Goal: Task Accomplishment & Management: Use online tool/utility

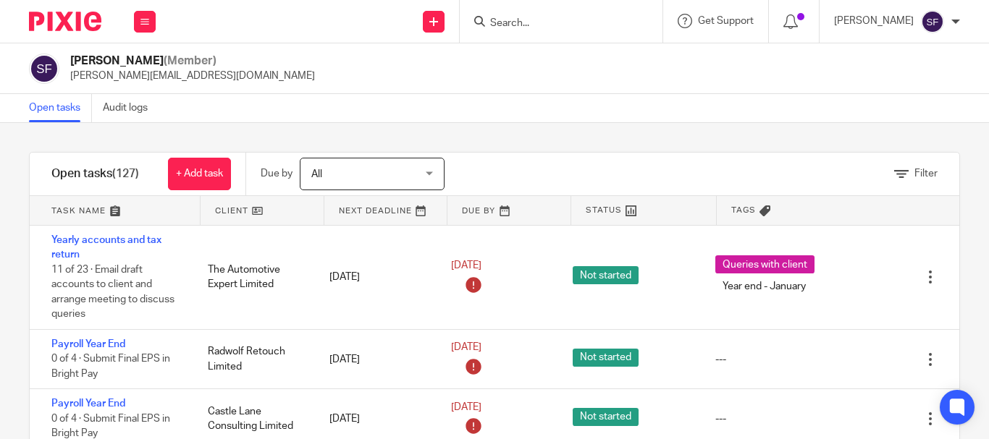
click at [557, 25] on input "Search" at bounding box center [554, 23] width 130 height 13
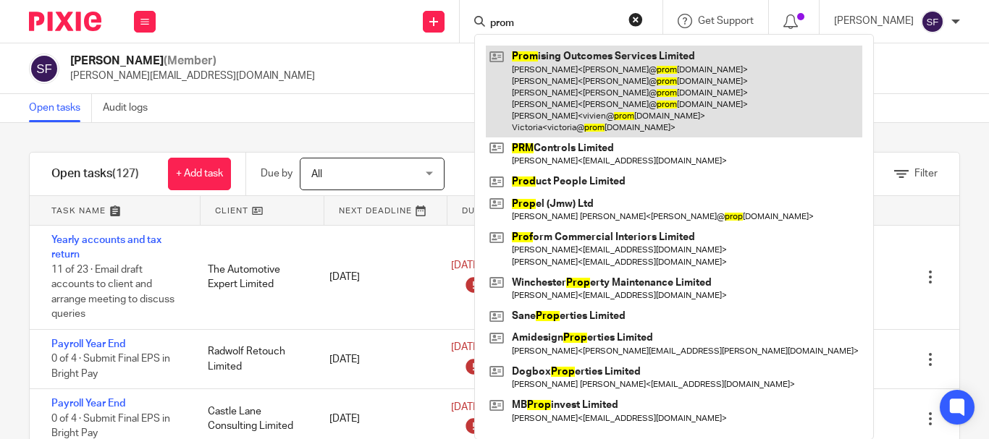
type input "prom"
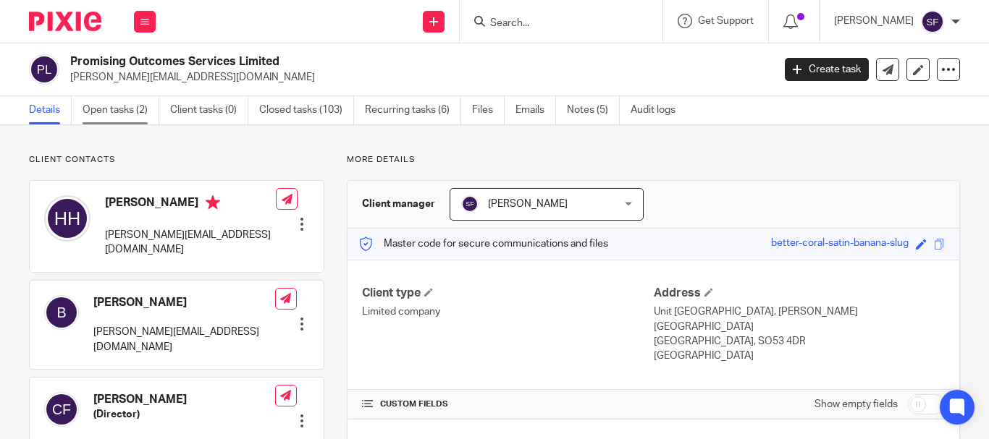
click at [127, 108] on link "Open tasks (2)" at bounding box center [121, 110] width 77 height 28
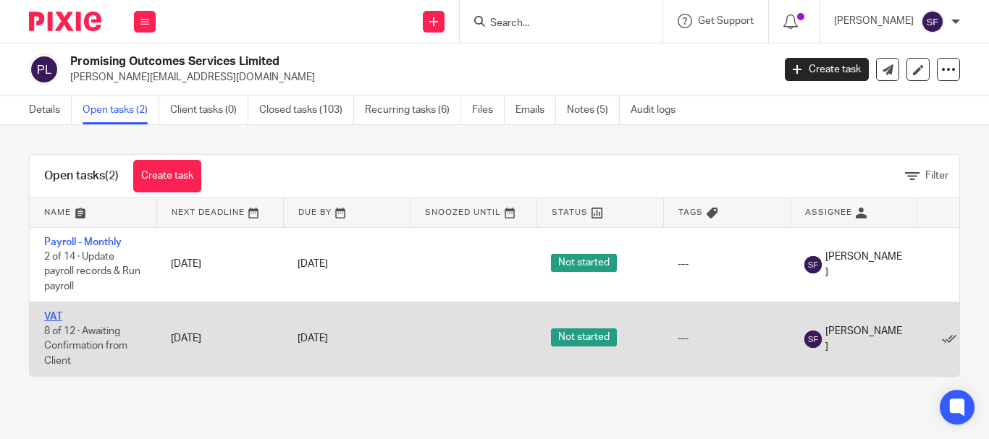
click at [56, 318] on link "VAT" at bounding box center [53, 317] width 18 height 10
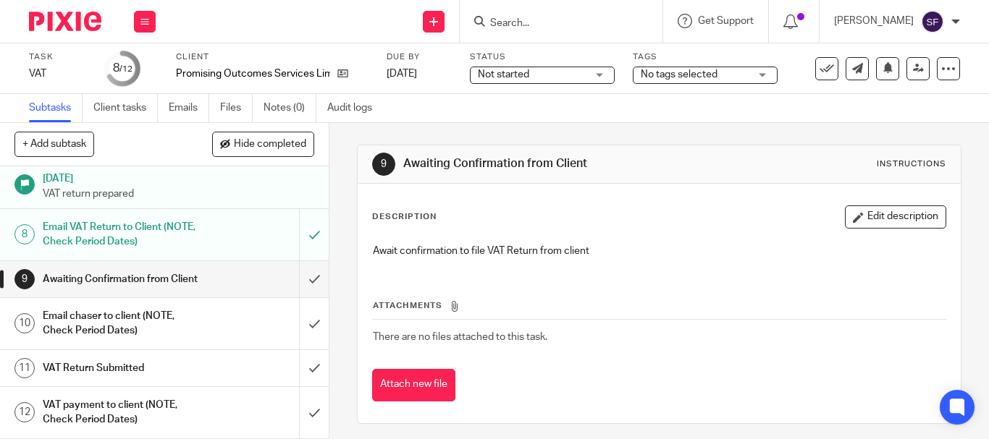
scroll to position [280, 0]
drag, startPoint x: 302, startPoint y: 267, endPoint x: 296, endPoint y: 308, distance: 40.9
click at [302, 267] on input "submit" at bounding box center [164, 279] width 329 height 36
click at [301, 324] on input "submit" at bounding box center [164, 323] width 329 height 51
click at [305, 368] on input "submit" at bounding box center [164, 368] width 329 height 36
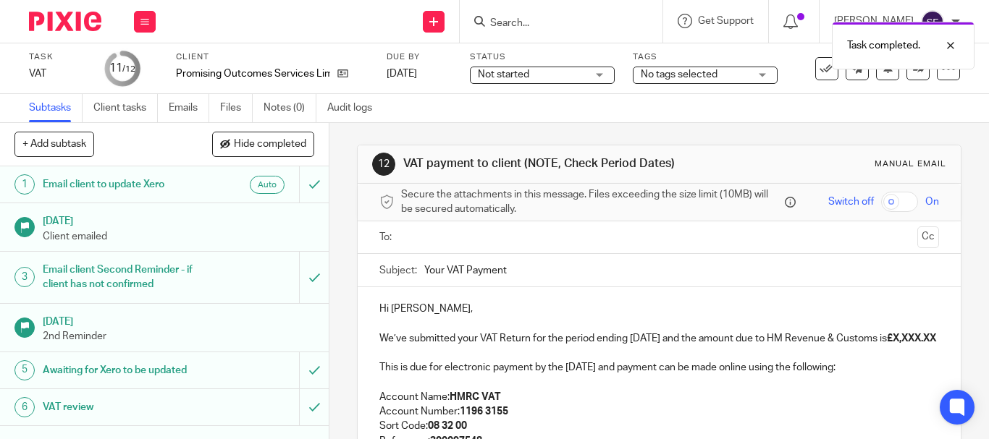
scroll to position [72, 0]
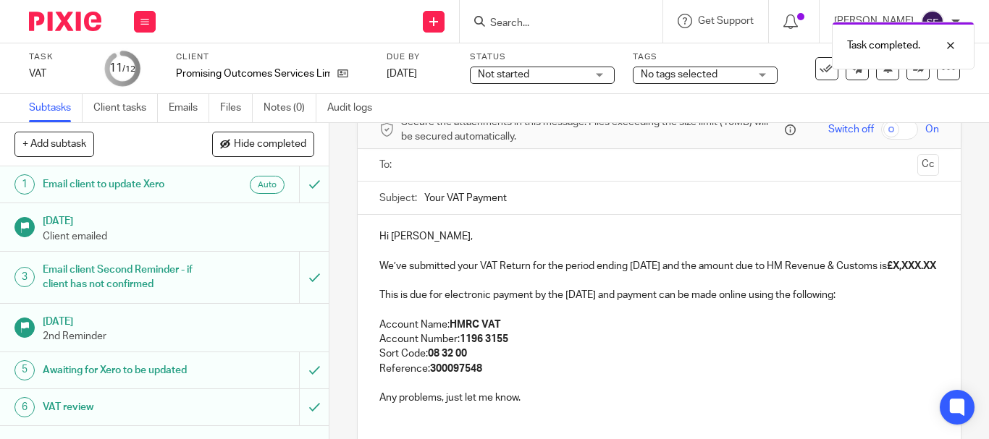
click at [887, 271] on strong "£X,XXX.XX" at bounding box center [911, 266] width 49 height 10
drag, startPoint x: 384, startPoint y: 284, endPoint x: 423, endPoint y: 287, distance: 39.2
click at [423, 274] on p "We’ve submitted your VAT Return for the period ending [DATE] and the amount due…" at bounding box center [658, 266] width 559 height 14
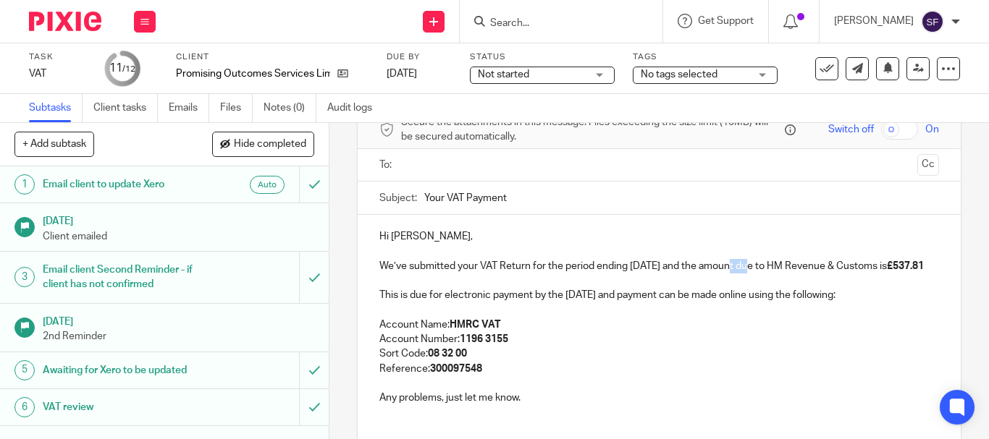
drag, startPoint x: 724, startPoint y: 266, endPoint x: 748, endPoint y: 266, distance: 23.2
click at [748, 266] on p "We’ve submitted your VAT Return for the period ending August 2025 and the amoun…" at bounding box center [658, 266] width 559 height 14
click at [799, 264] on p "We’ve submitted your VAT Return for the period ending August 2025 and the repay…" at bounding box center [658, 266] width 559 height 14
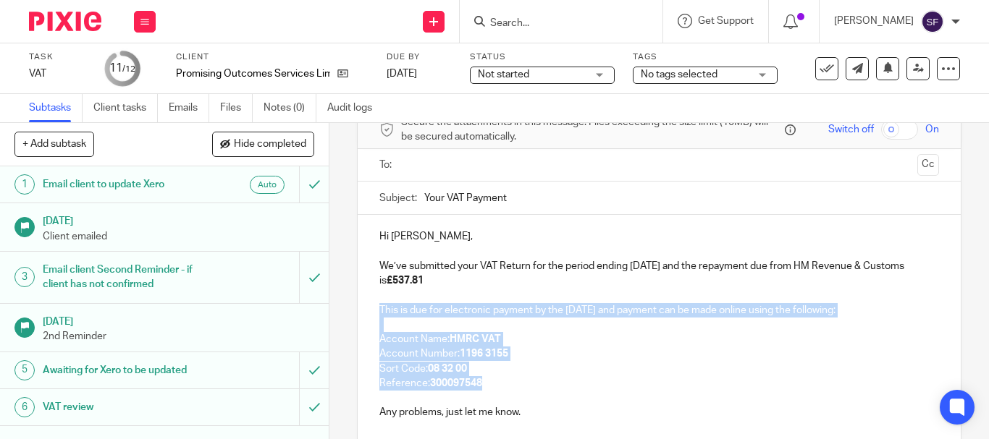
drag, startPoint x: 489, startPoint y: 388, endPoint x: 374, endPoint y: 307, distance: 140.8
click at [374, 307] on div "Hi Helen, We’ve submitted your VAT Return for the period ending August 2025 and…" at bounding box center [659, 323] width 603 height 216
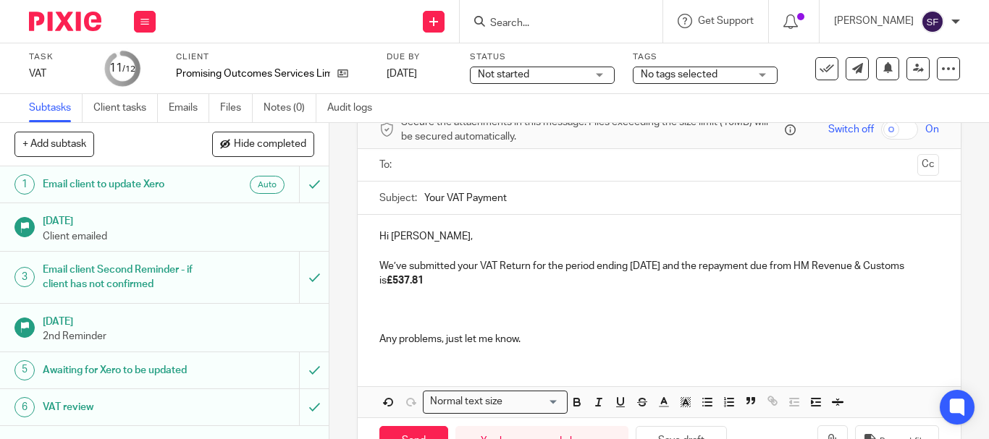
scroll to position [0, 0]
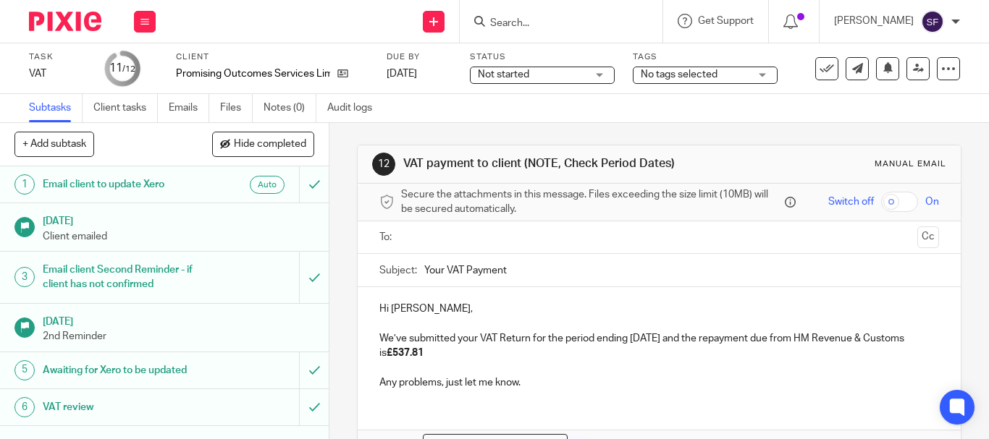
click at [439, 239] on input "text" at bounding box center [658, 237] width 504 height 17
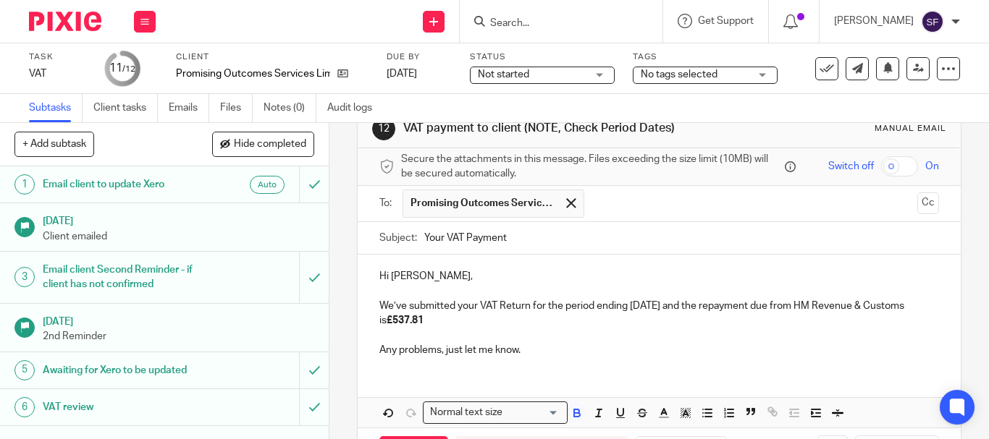
scroll to position [94, 0]
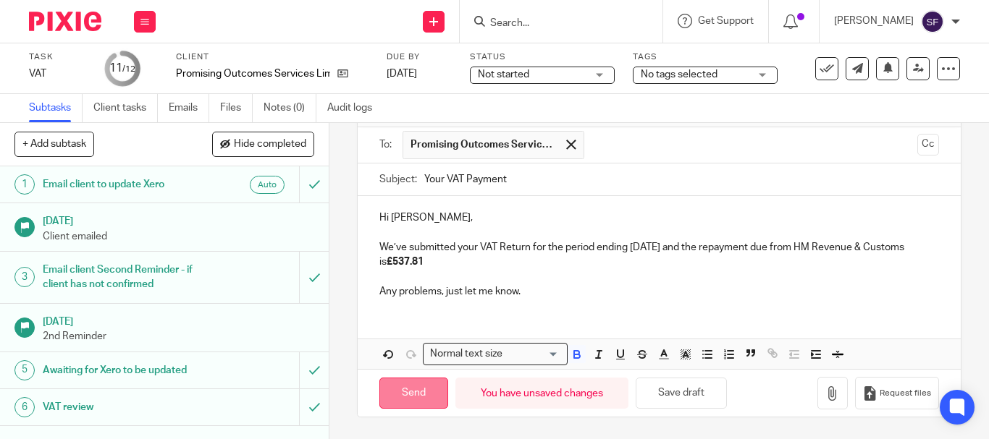
click at [410, 394] on input "Send" at bounding box center [413, 393] width 69 height 31
type input "Sent"
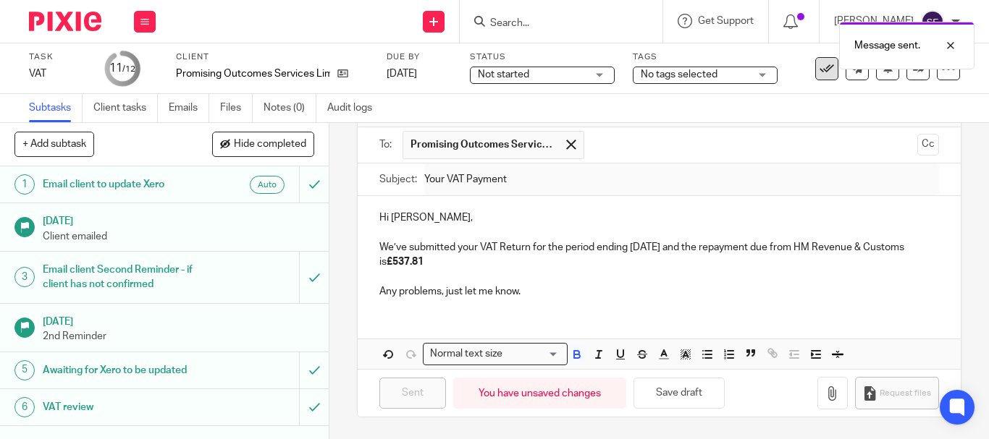
click at [815, 77] on button at bounding box center [826, 68] width 23 height 23
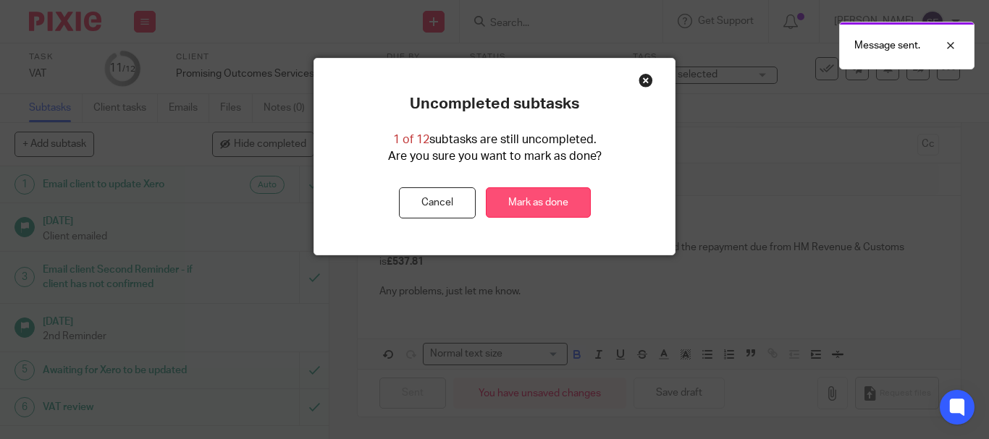
click at [538, 204] on link "Mark as done" at bounding box center [538, 202] width 105 height 31
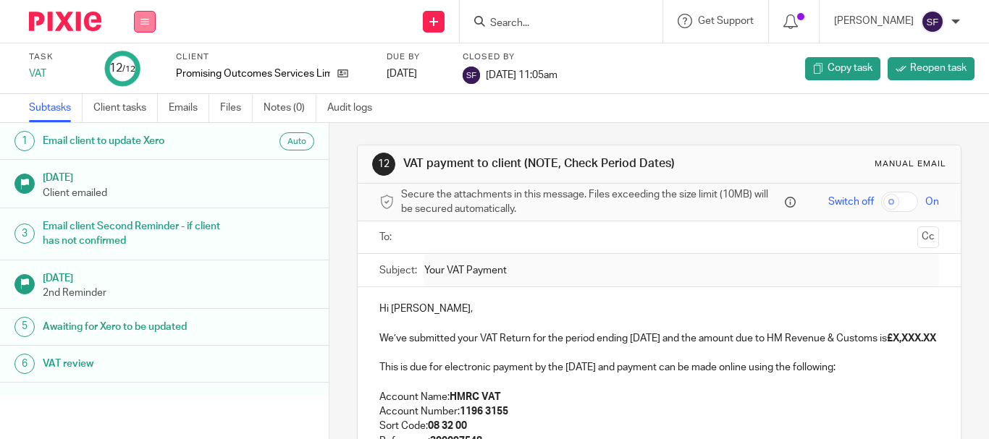
click at [151, 22] on button at bounding box center [145, 22] width 22 height 22
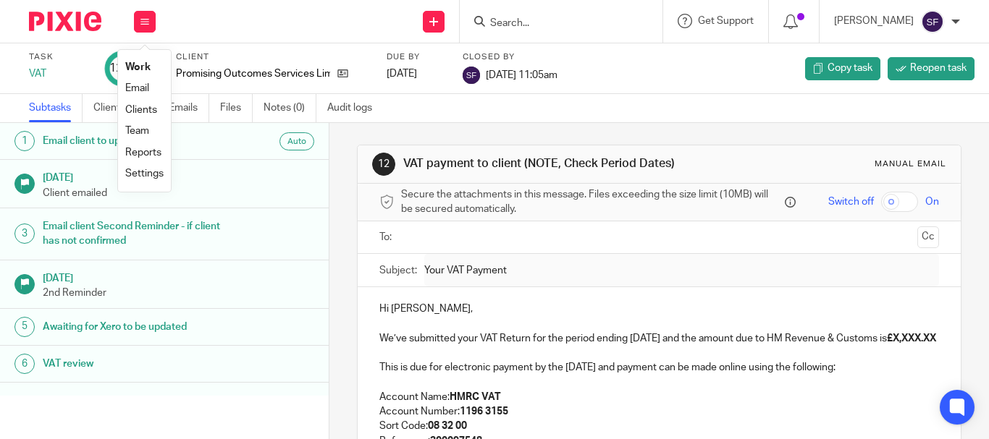
click at [143, 131] on link "Team" at bounding box center [137, 131] width 24 height 10
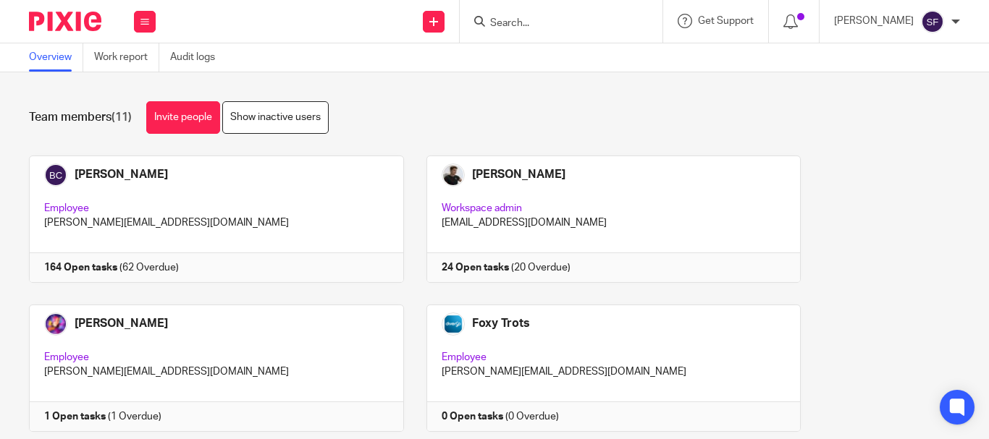
click at [556, 17] on input "Search" at bounding box center [554, 23] width 130 height 13
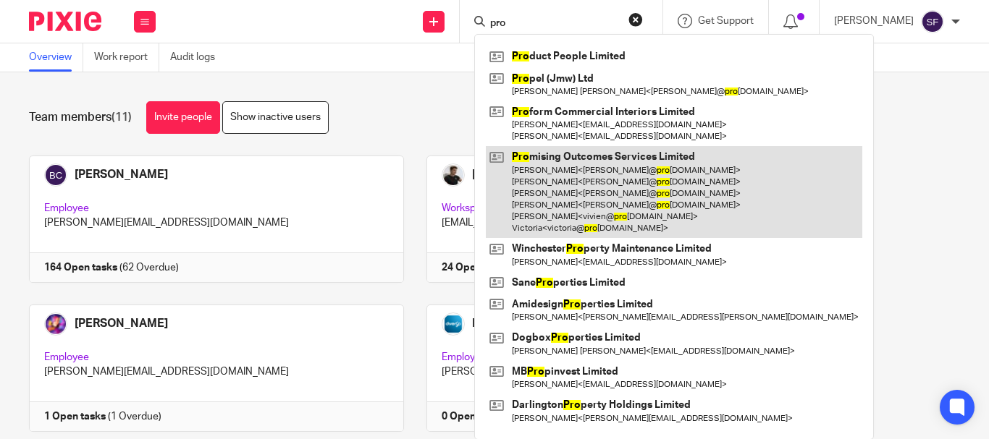
type input "pro"
click at [642, 177] on link at bounding box center [674, 192] width 376 height 92
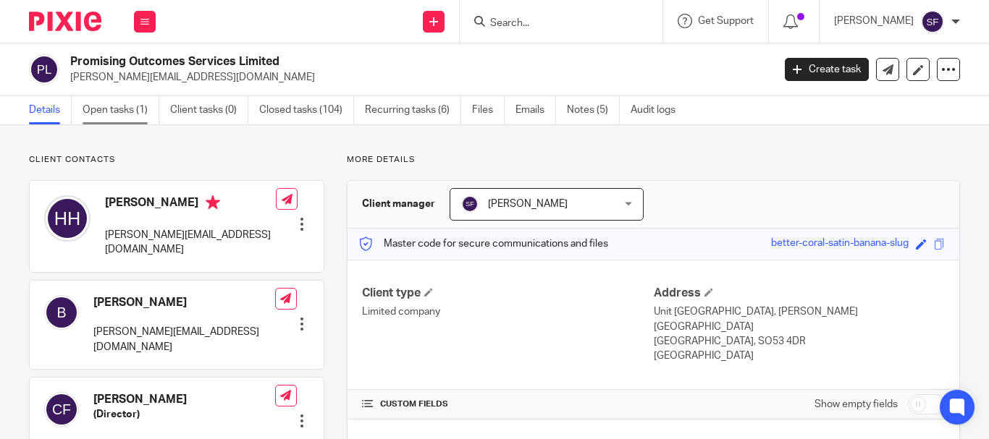
click at [138, 108] on link "Open tasks (1)" at bounding box center [121, 110] width 77 height 28
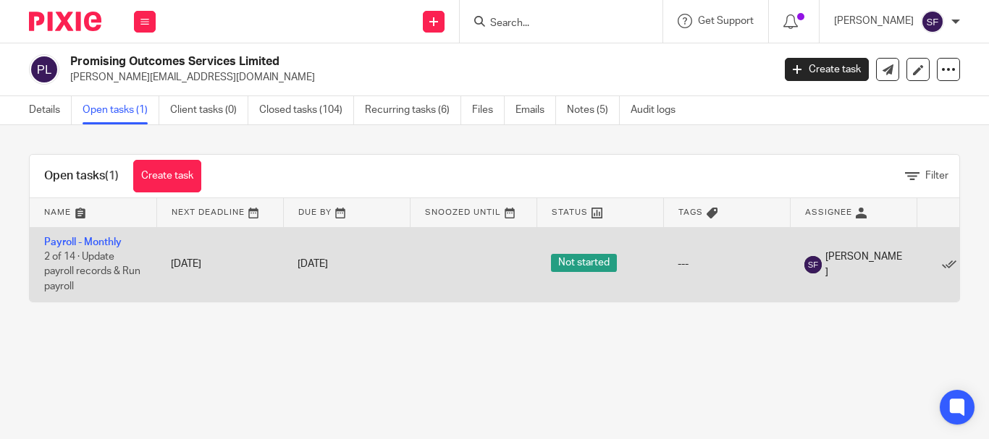
click at [88, 236] on td "Payroll - Monthly 2 of 14 · Update payroll records & Run payroll" at bounding box center [93, 264] width 127 height 75
click at [88, 245] on link "Payroll - Monthly" at bounding box center [82, 242] width 77 height 10
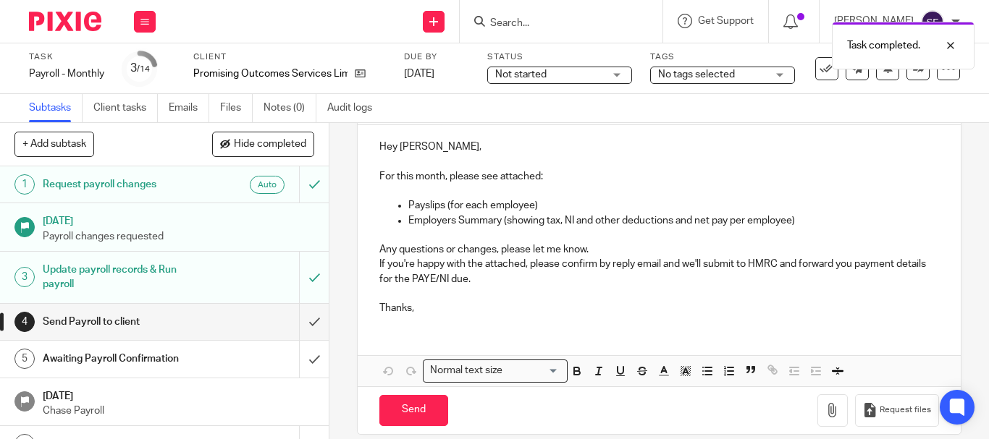
scroll to position [179, 0]
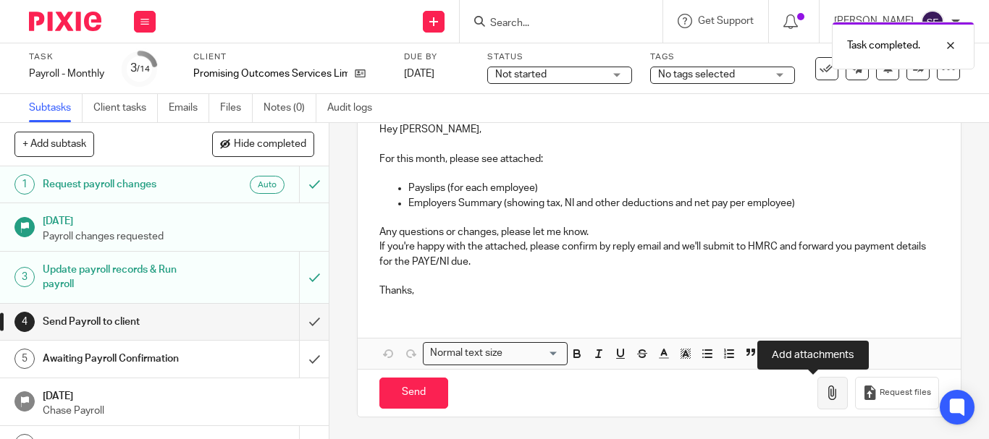
click at [825, 392] on icon "button" at bounding box center [832, 393] width 14 height 14
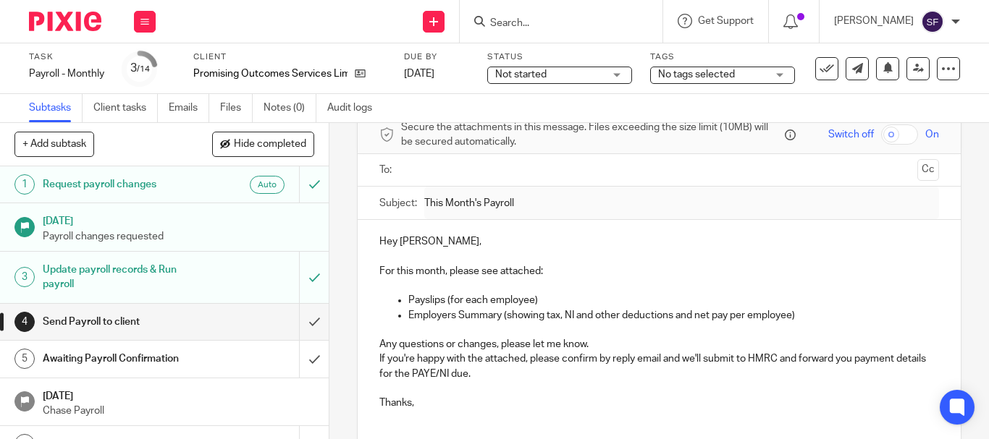
scroll to position [0, 0]
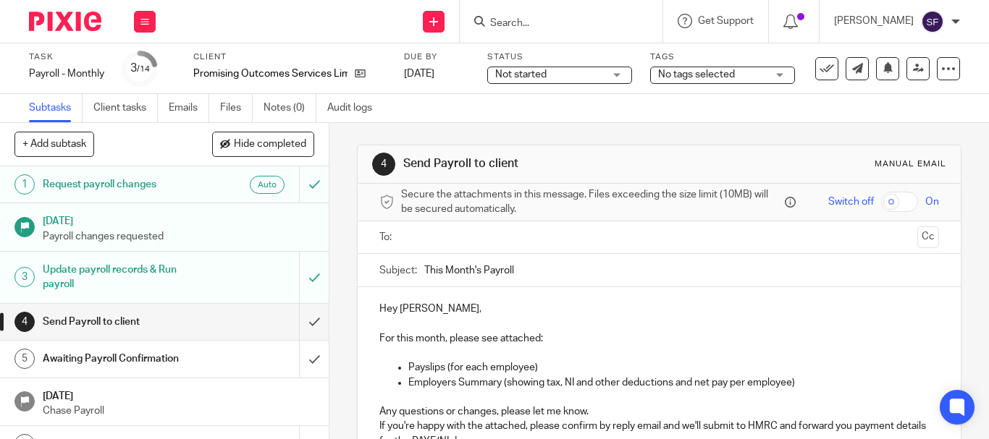
click at [449, 237] on input "text" at bounding box center [658, 237] width 504 height 17
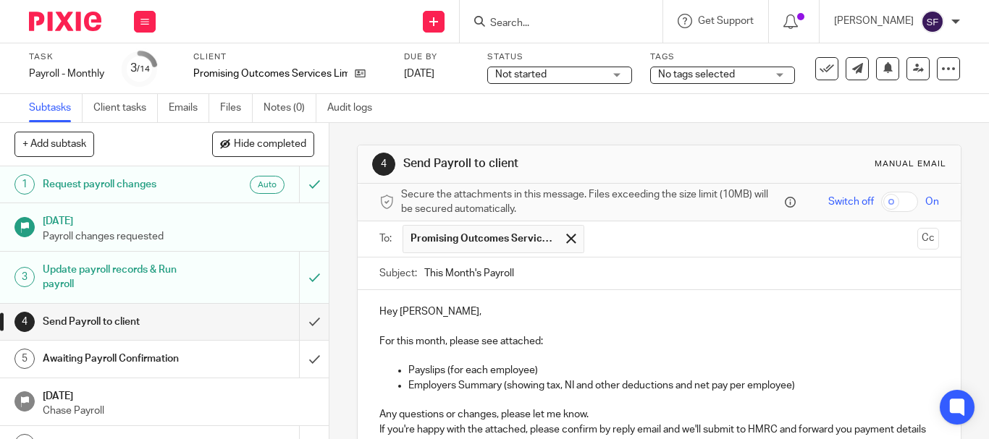
click at [489, 237] on span "Promising Outcomes Services Limited" at bounding box center [482, 239] width 145 height 14
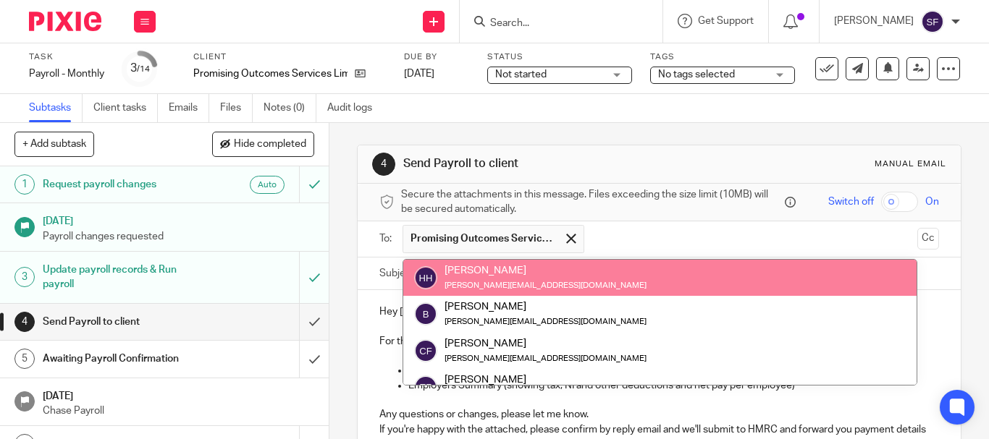
click at [351, 248] on div "4 Send Payroll to client Manual email Secure the attachments in this message. F…" at bounding box center [658, 281] width 659 height 316
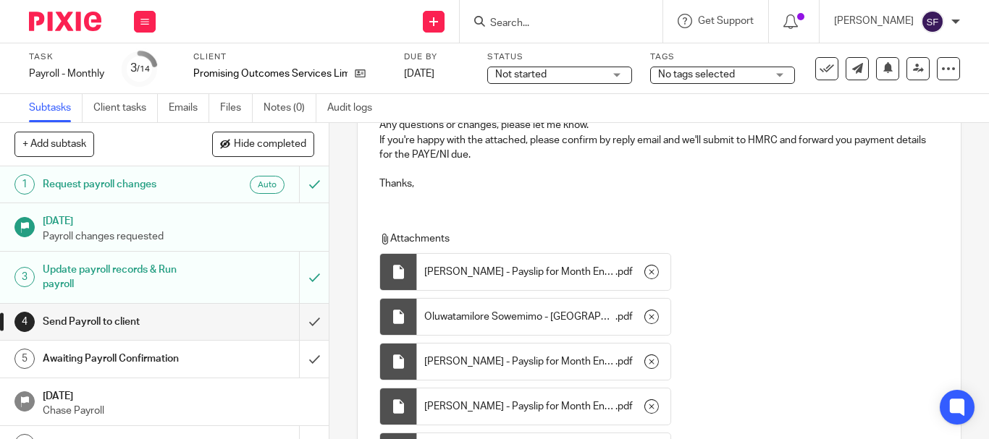
scroll to position [491, 0]
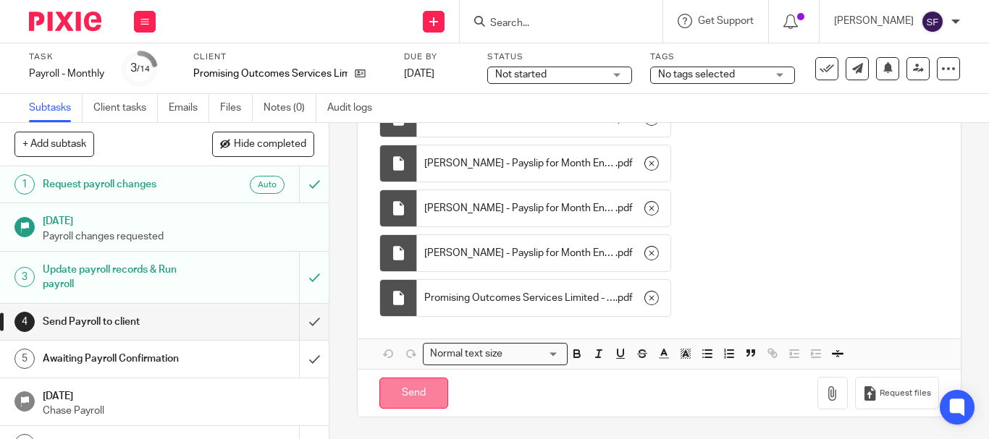
click at [420, 394] on input "Send" at bounding box center [413, 393] width 69 height 31
type input "Sent"
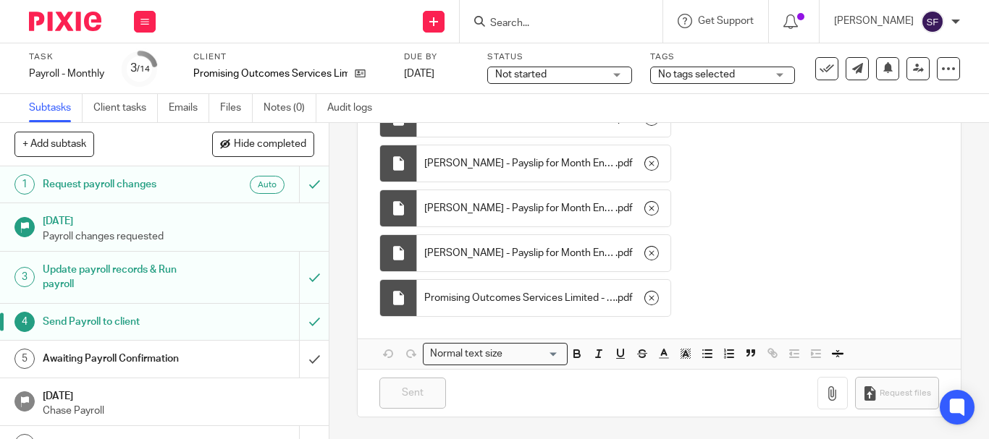
click at [549, 20] on input "Search" at bounding box center [554, 23] width 130 height 13
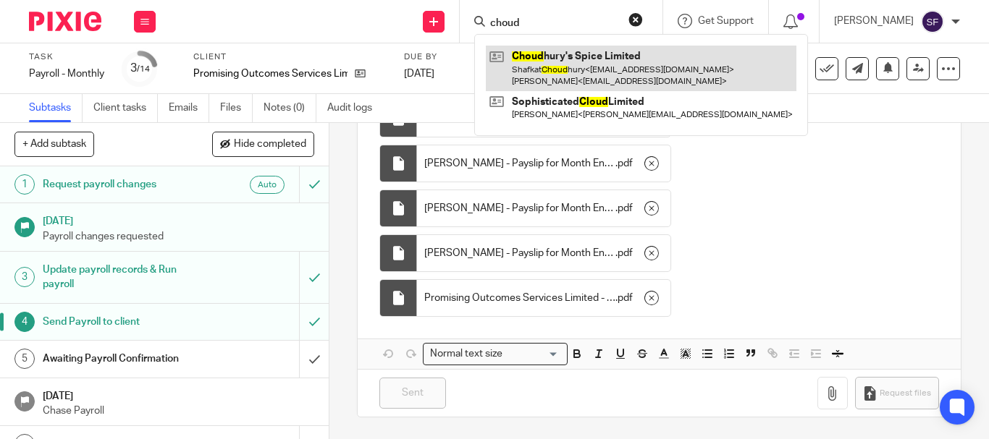
type input "choud"
click at [576, 64] on link at bounding box center [641, 68] width 310 height 45
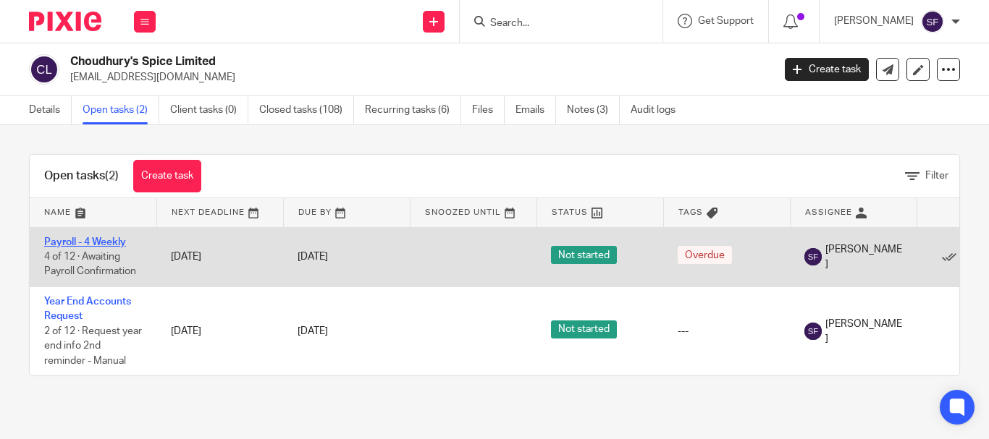
click at [94, 243] on link "Payroll - 4 Weekly" at bounding box center [85, 242] width 82 height 10
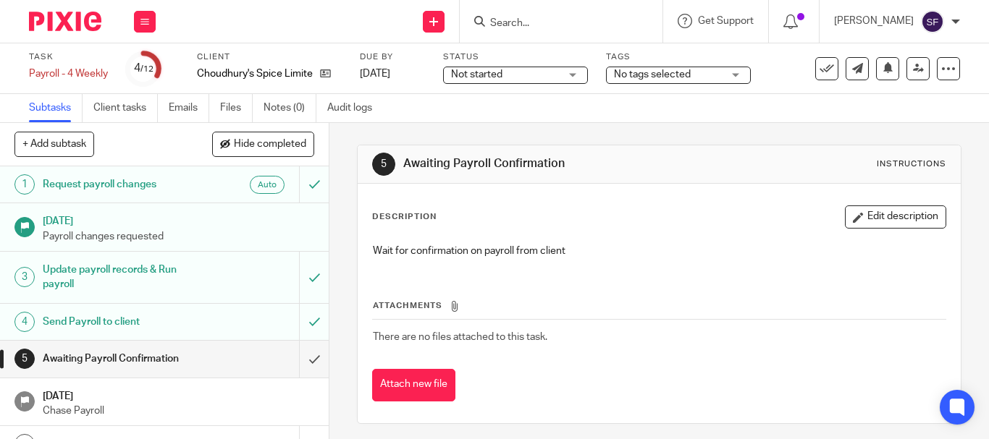
scroll to position [145, 0]
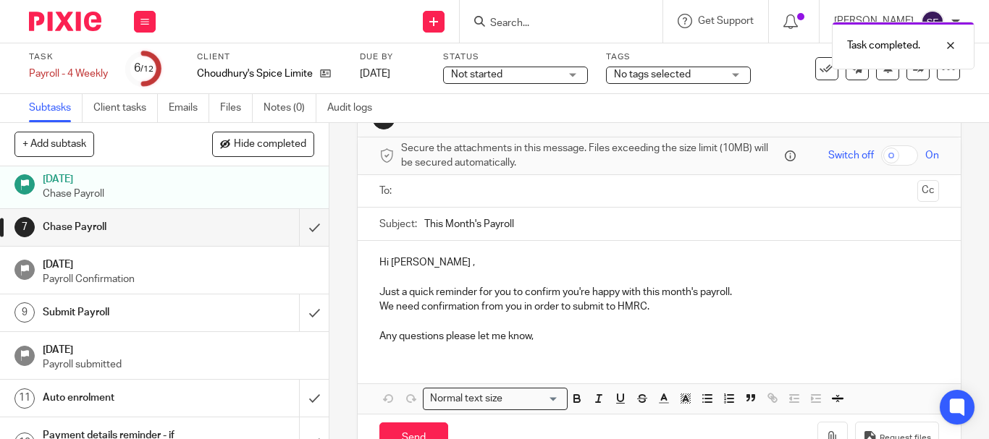
scroll to position [72, 0]
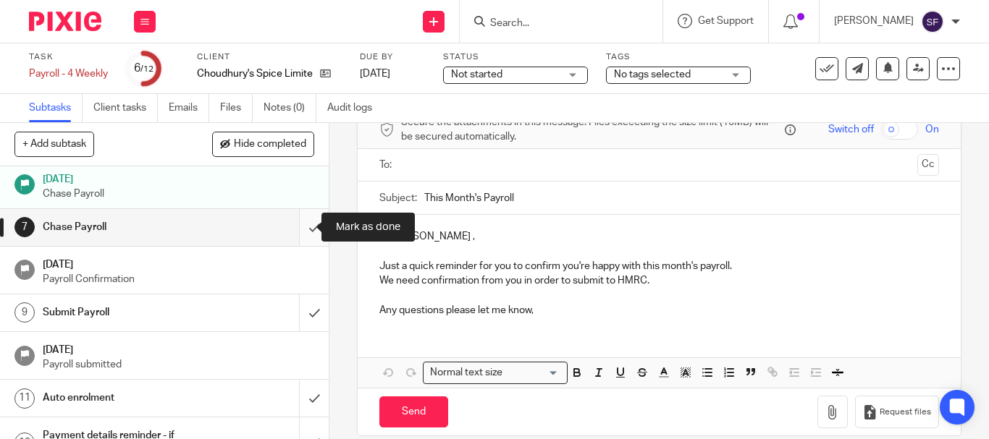
click at [305, 234] on input "submit" at bounding box center [164, 227] width 329 height 36
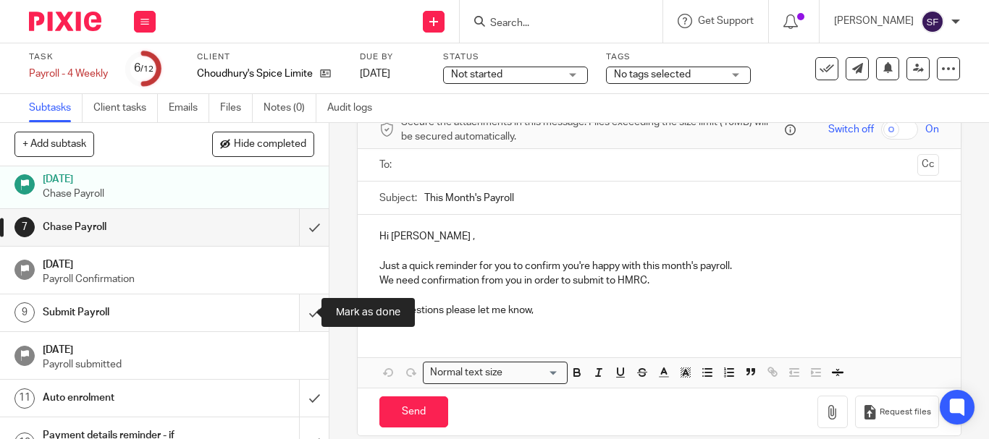
click at [308, 308] on input "submit" at bounding box center [164, 313] width 329 height 36
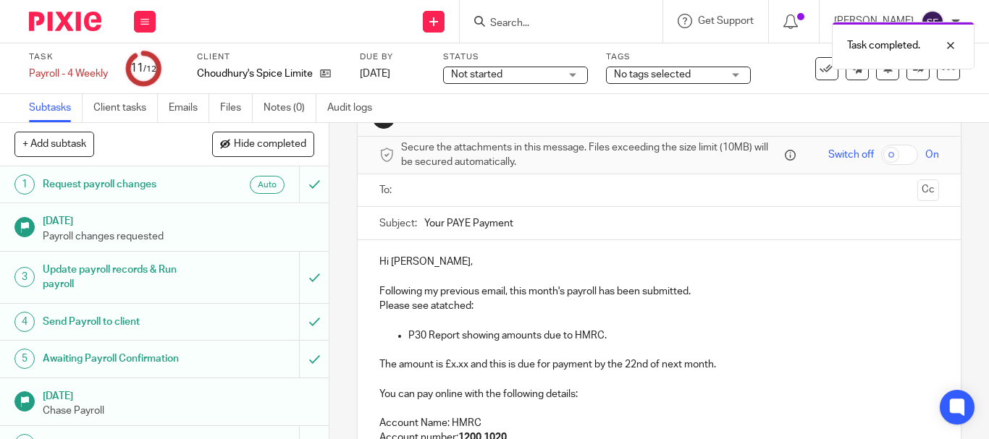
scroll to position [72, 0]
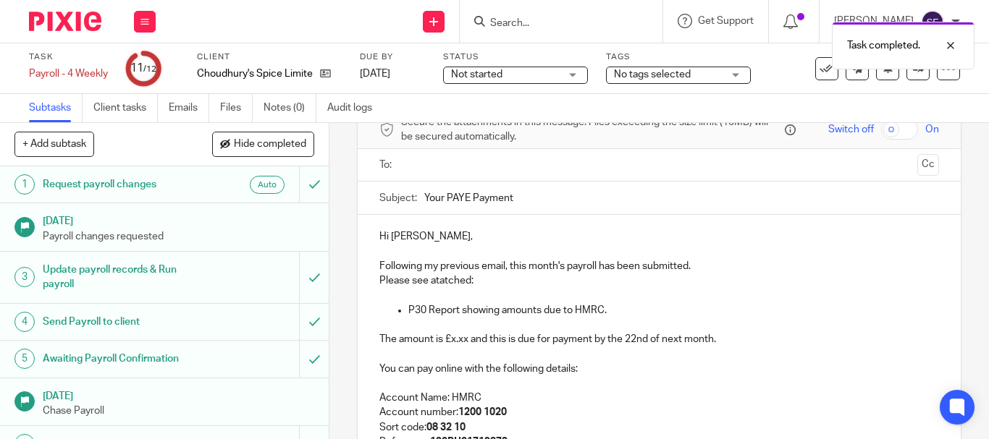
click at [454, 280] on p "Please see atatched:" at bounding box center [658, 281] width 559 height 14
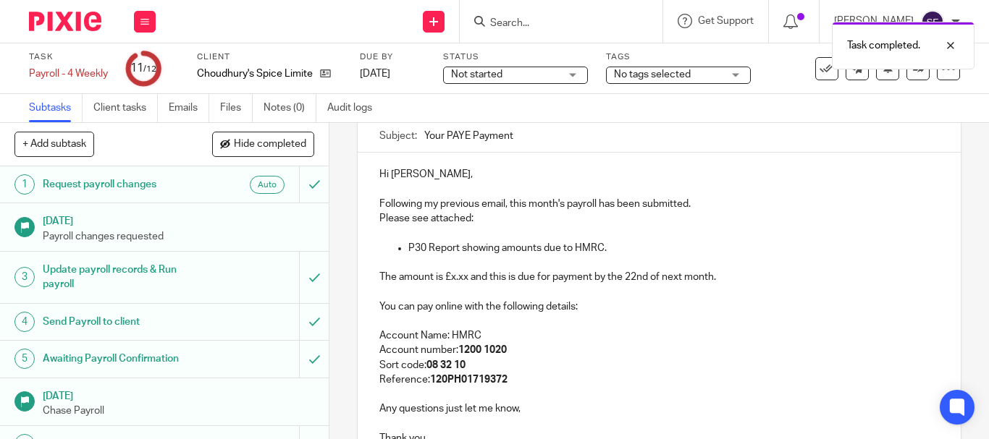
scroll to position [217, 0]
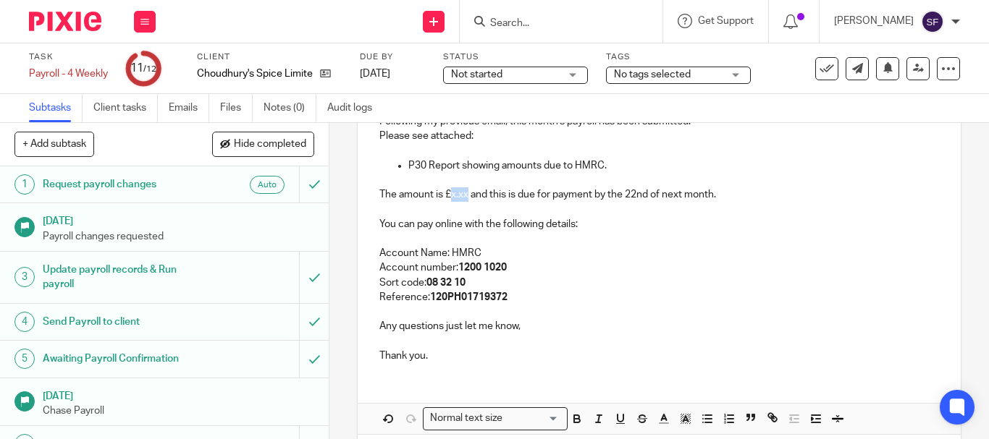
drag, startPoint x: 447, startPoint y: 194, endPoint x: 465, endPoint y: 199, distance: 18.8
click at [465, 199] on p "The amount is £x.xx and this is due for payment by the 22nd of next month." at bounding box center [658, 194] width 559 height 14
click at [437, 198] on p "The amount is £484.61 and this is due for payment by the 22nd of next month." at bounding box center [658, 194] width 559 height 14
drag, startPoint x: 444, startPoint y: 196, endPoint x: 477, endPoint y: 197, distance: 32.6
click at [477, 197] on p "The amount is £484.61 and this is due for payment by the 22nd of next month." at bounding box center [658, 194] width 559 height 14
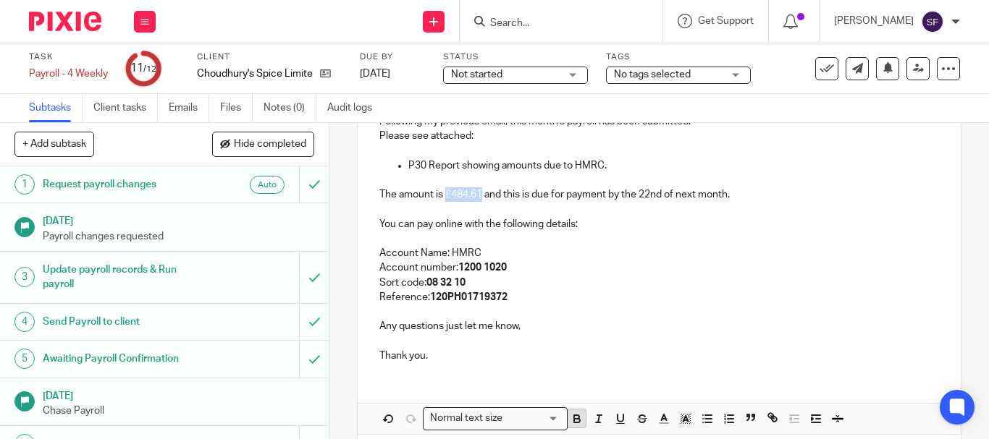
click at [572, 416] on icon "button" at bounding box center [576, 419] width 13 height 13
click at [551, 195] on p "The amount is £484.61 and this is due for payment by the 22nd of next month." at bounding box center [658, 194] width 559 height 14
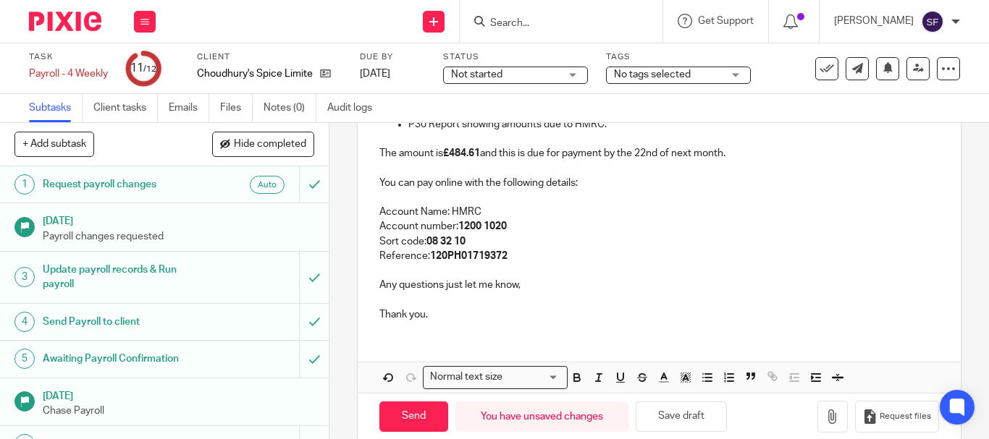
scroll to position [282, 0]
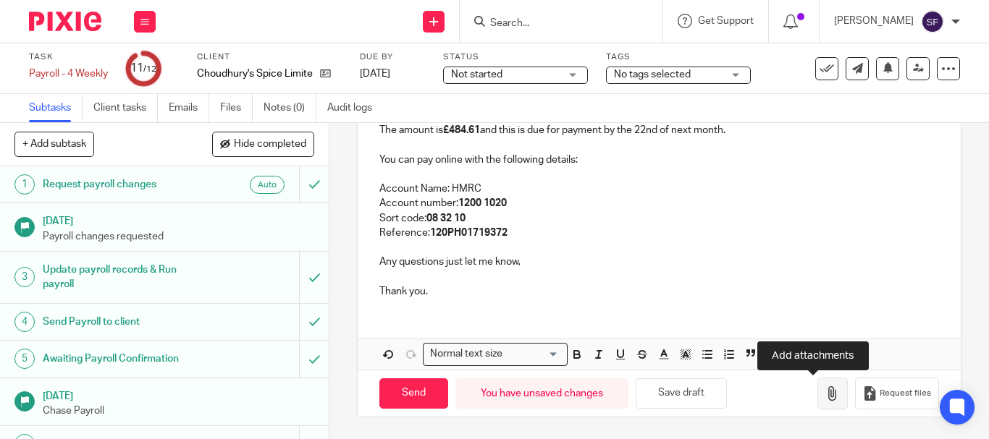
click at [825, 393] on icon "button" at bounding box center [832, 393] width 14 height 14
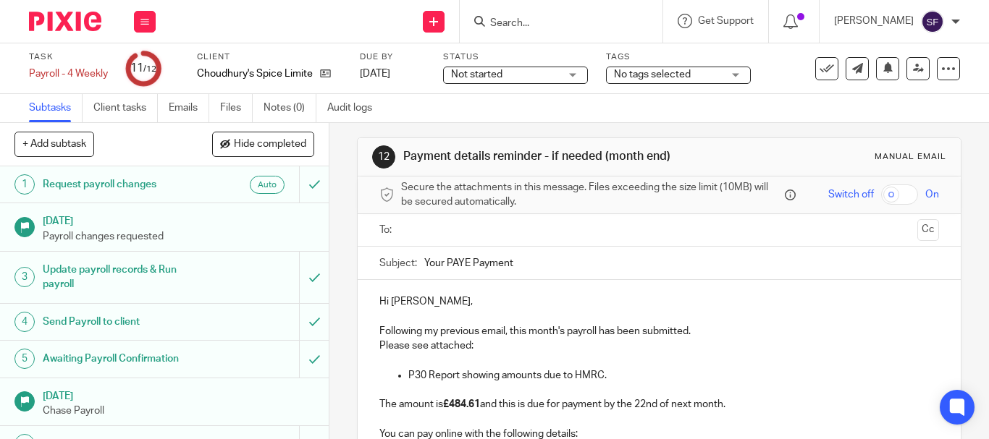
scroll to position [0, 0]
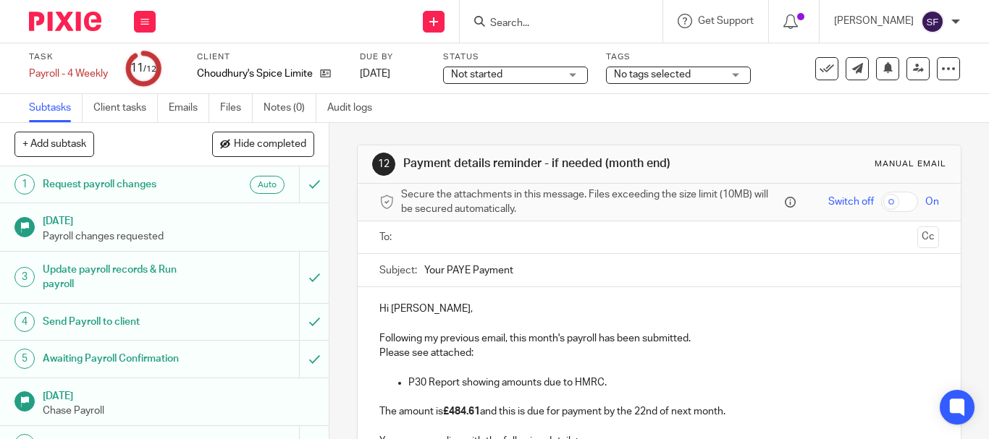
click at [437, 240] on input "text" at bounding box center [658, 237] width 504 height 17
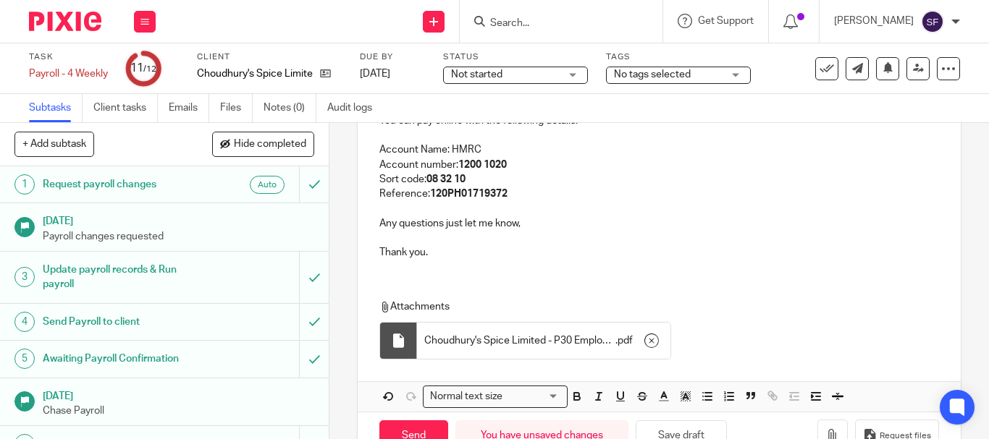
scroll to position [367, 0]
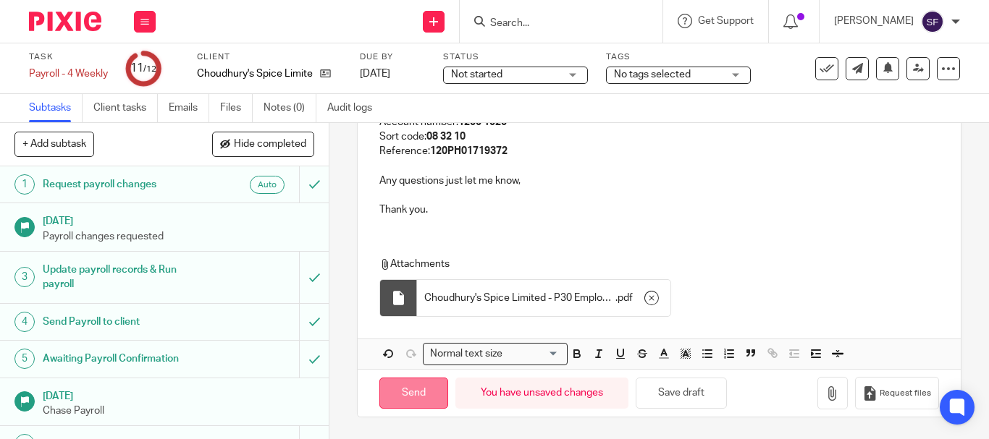
click at [415, 392] on input "Send" at bounding box center [413, 393] width 69 height 31
type input "Sent"
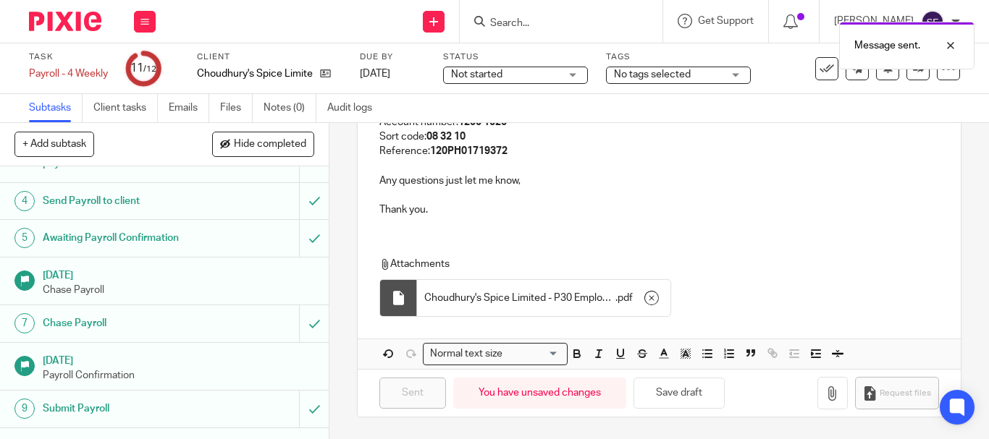
scroll to position [247, 0]
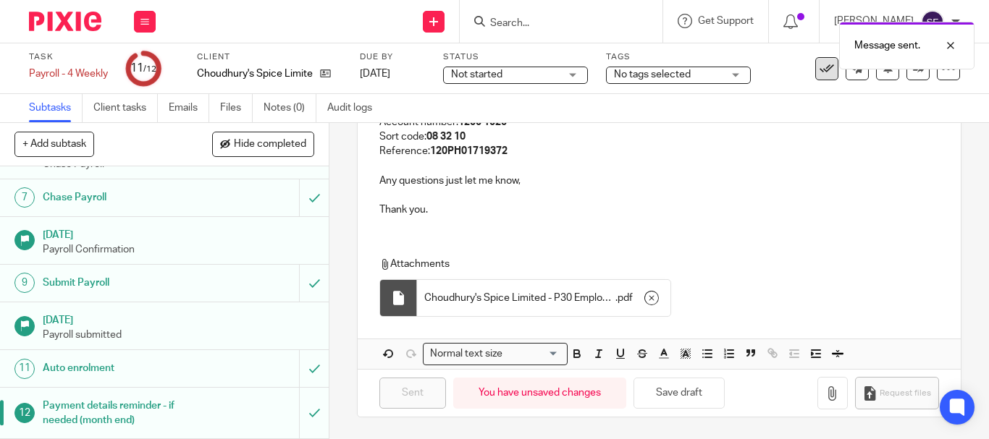
click at [815, 76] on button at bounding box center [826, 68] width 23 height 23
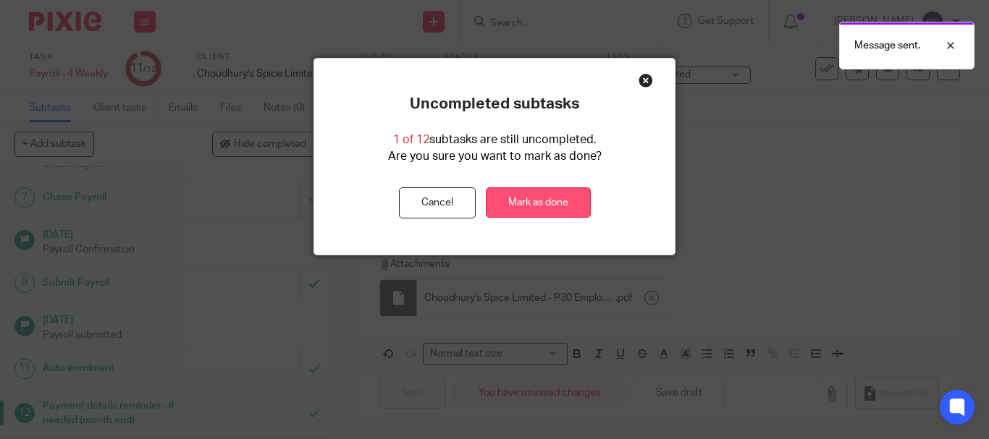
click at [560, 196] on link "Mark as done" at bounding box center [538, 202] width 105 height 31
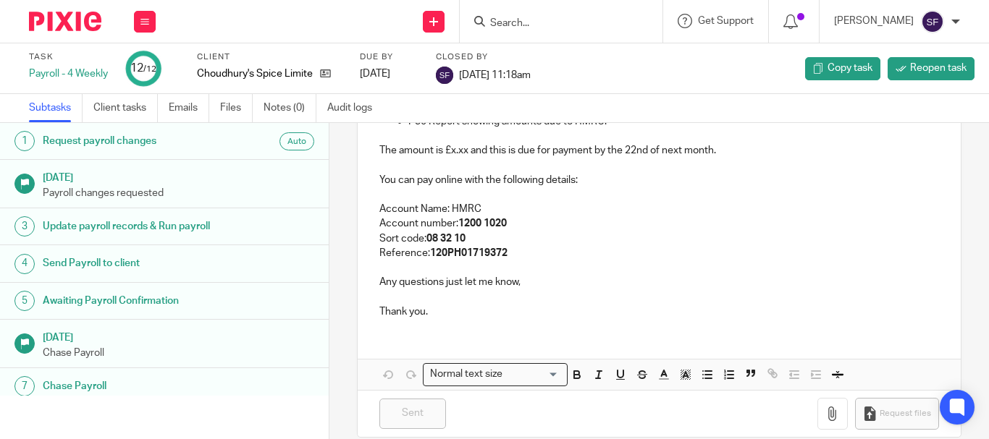
scroll to position [282, 0]
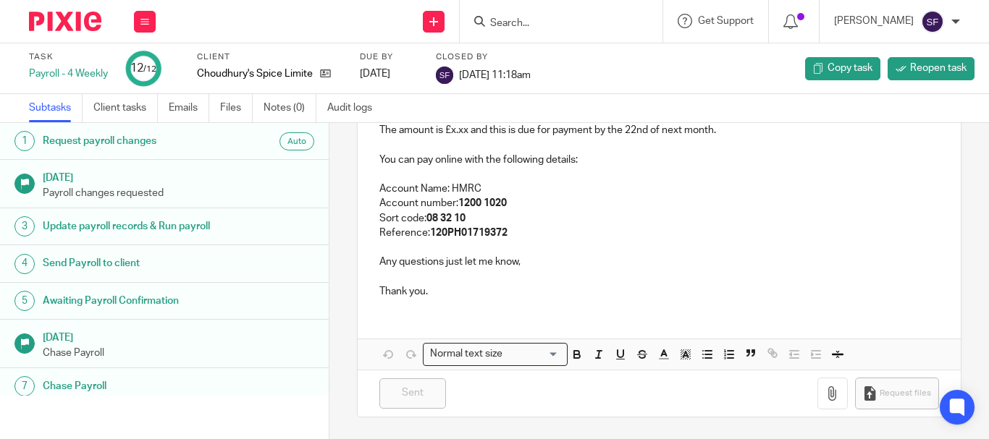
click at [587, 18] on input "Search" at bounding box center [554, 23] width 130 height 13
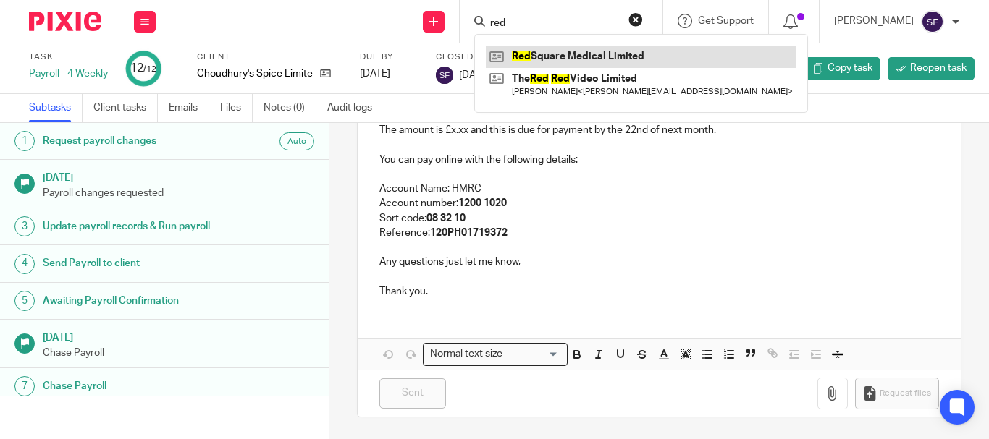
type input "red"
click at [593, 56] on link at bounding box center [641, 57] width 310 height 22
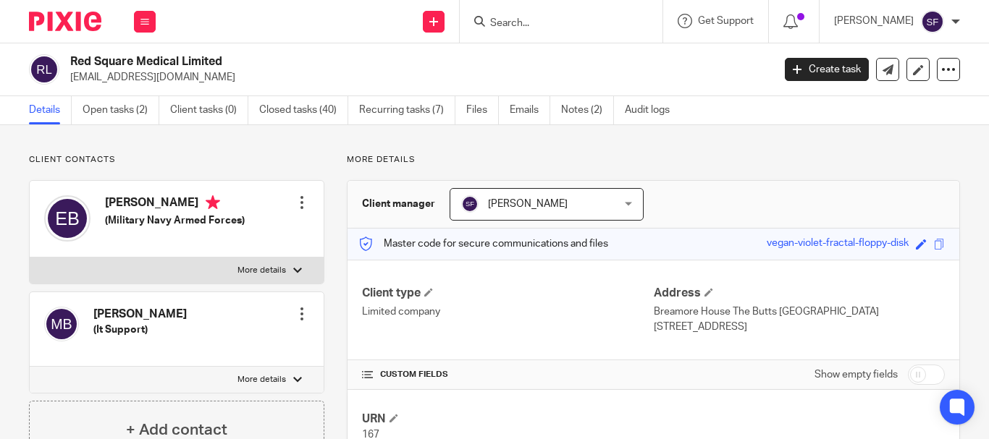
click at [609, 28] on input "Search" at bounding box center [554, 23] width 130 height 13
type input "wnc"
click at [588, 55] on link at bounding box center [575, 57] width 179 height 22
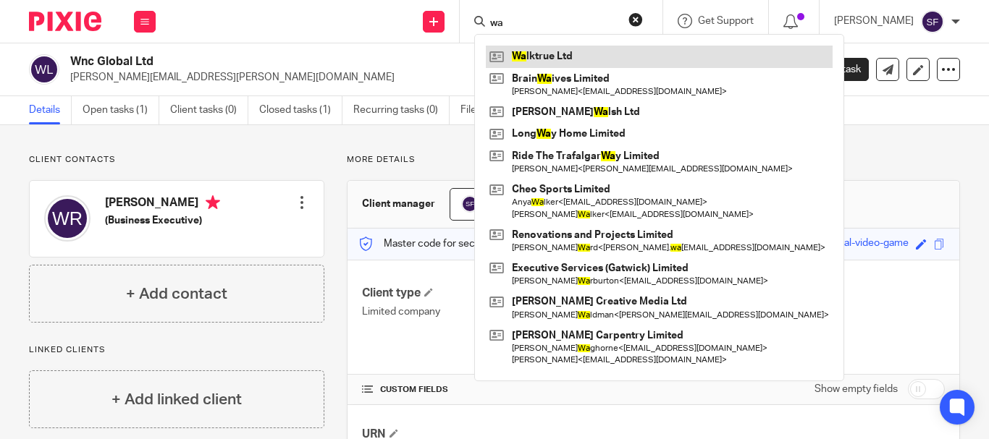
type input "wa"
click at [580, 55] on link at bounding box center [659, 57] width 347 height 22
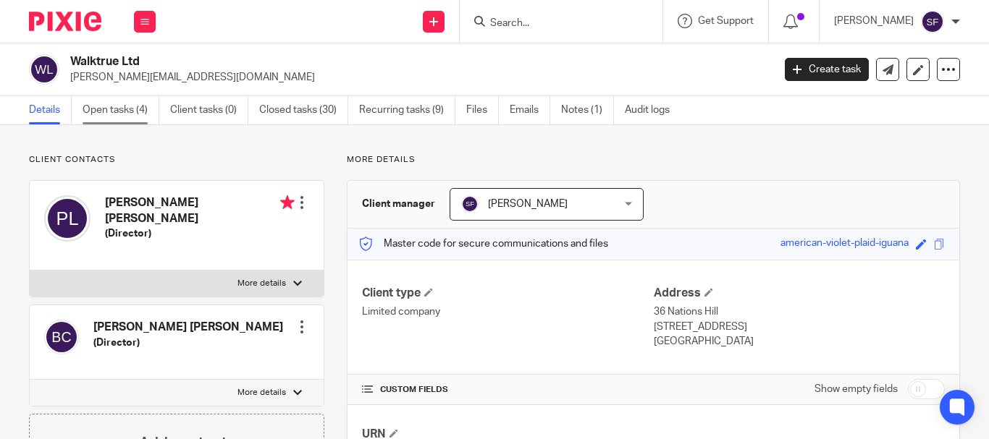
click at [123, 118] on link "Open tasks (4)" at bounding box center [121, 110] width 77 height 28
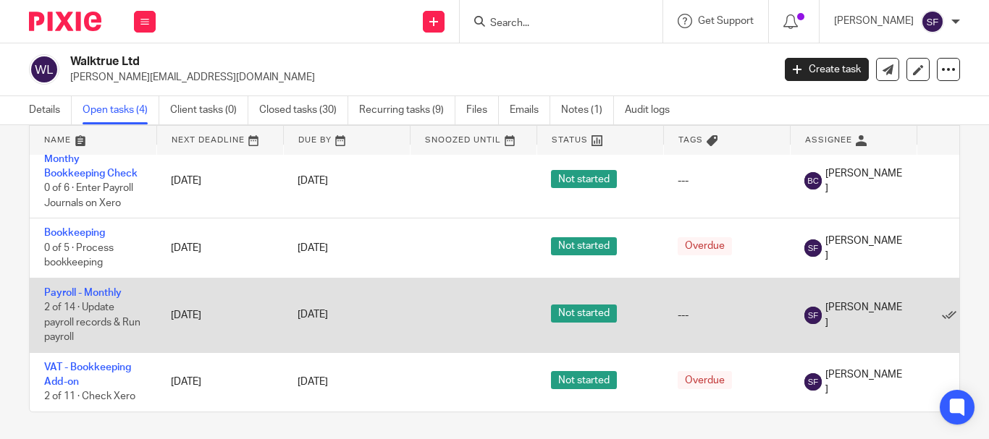
scroll to position [75, 0]
